Goal: Task Accomplishment & Management: Use online tool/utility

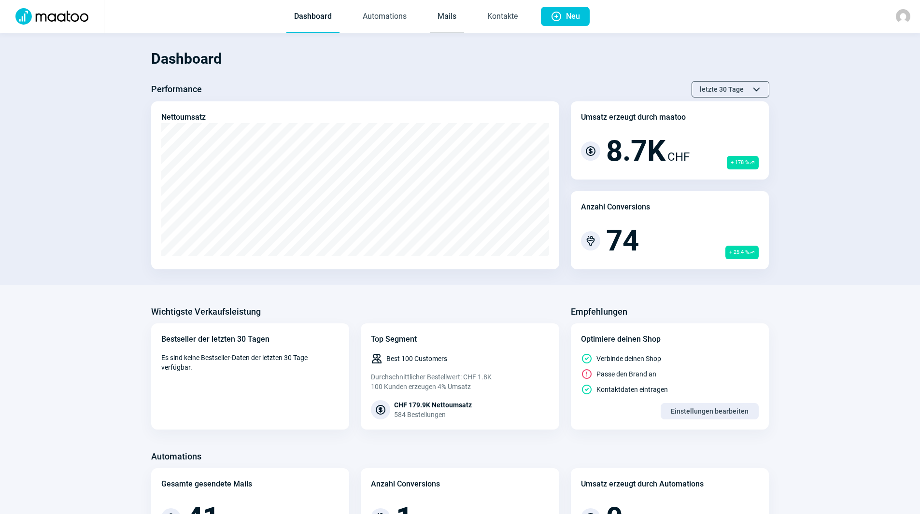
click at [450, 15] on link "Mails" at bounding box center [447, 17] width 34 height 32
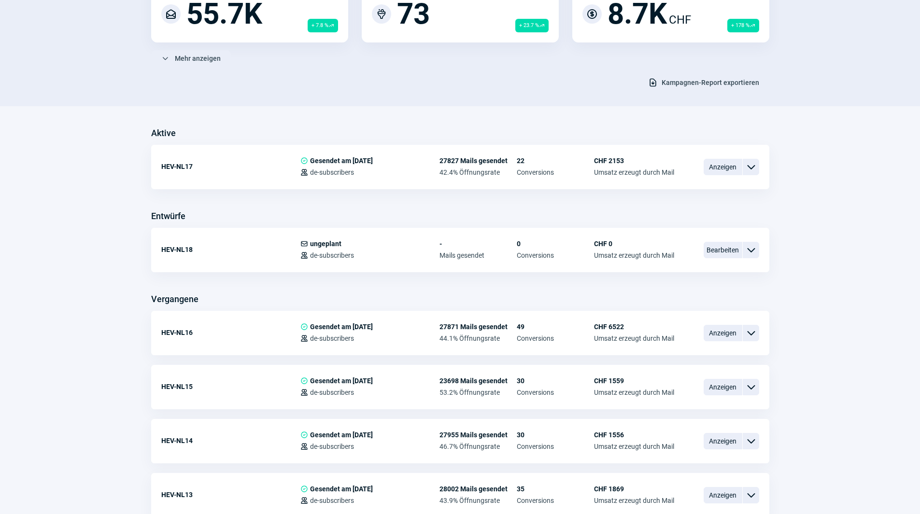
scroll to position [145, 0]
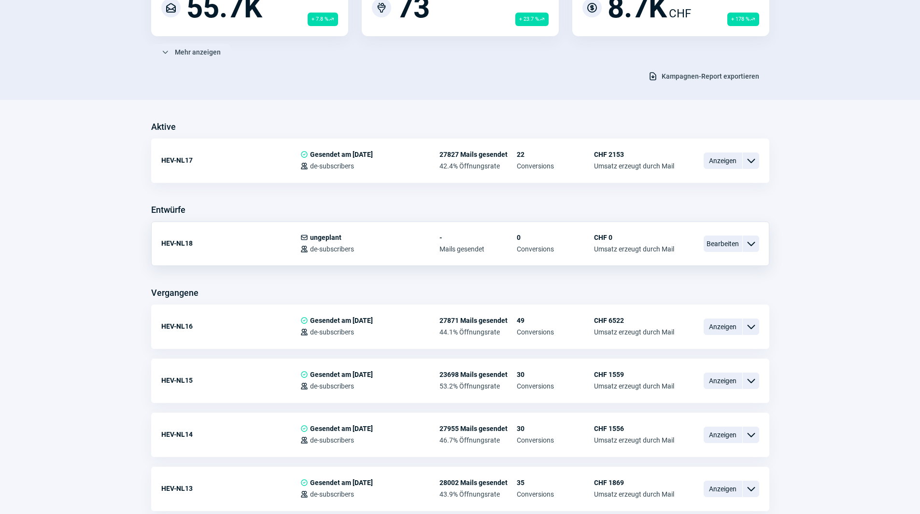
click at [750, 244] on span "ChevronDown icon" at bounding box center [751, 244] width 12 height 12
click at [717, 240] on span "Bearbeiten" at bounding box center [723, 244] width 39 height 16
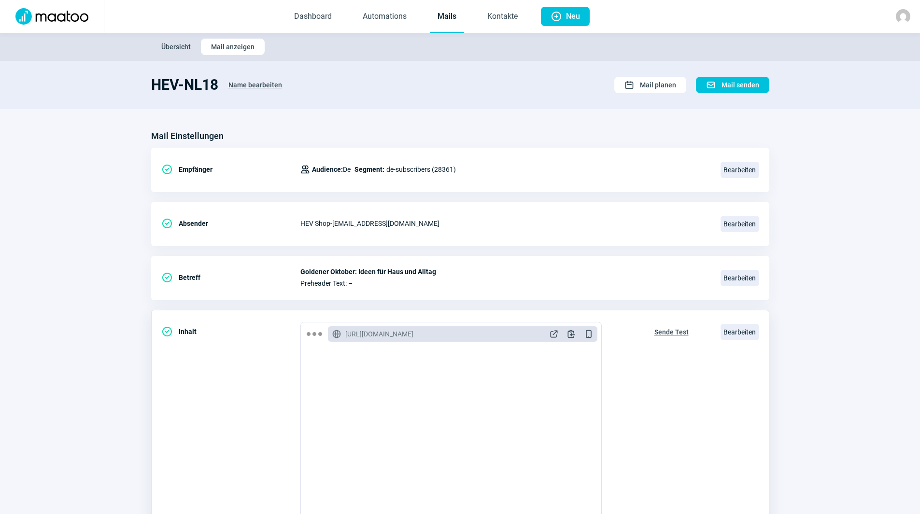
click at [680, 330] on span "Sende Test" at bounding box center [671, 331] width 34 height 15
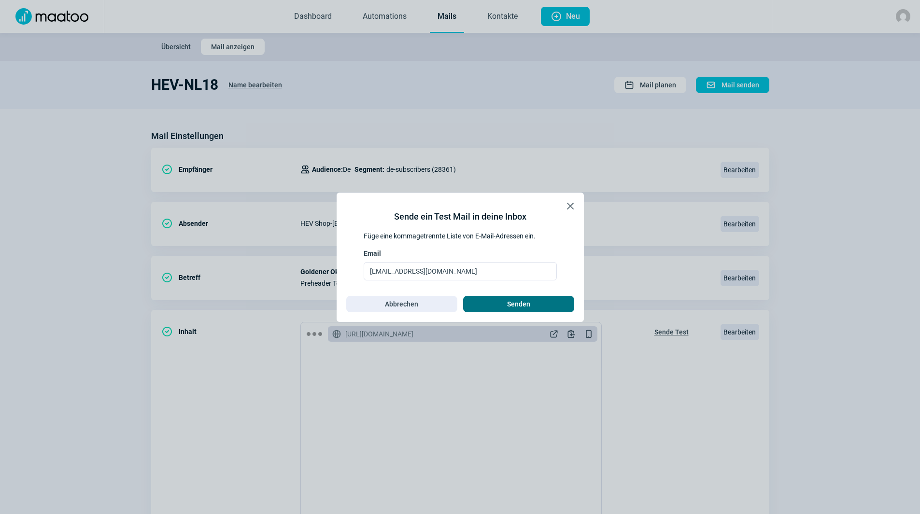
click at [531, 308] on span "Senden" at bounding box center [518, 303] width 91 height 15
